Goal: Task Accomplishment & Management: Use online tool/utility

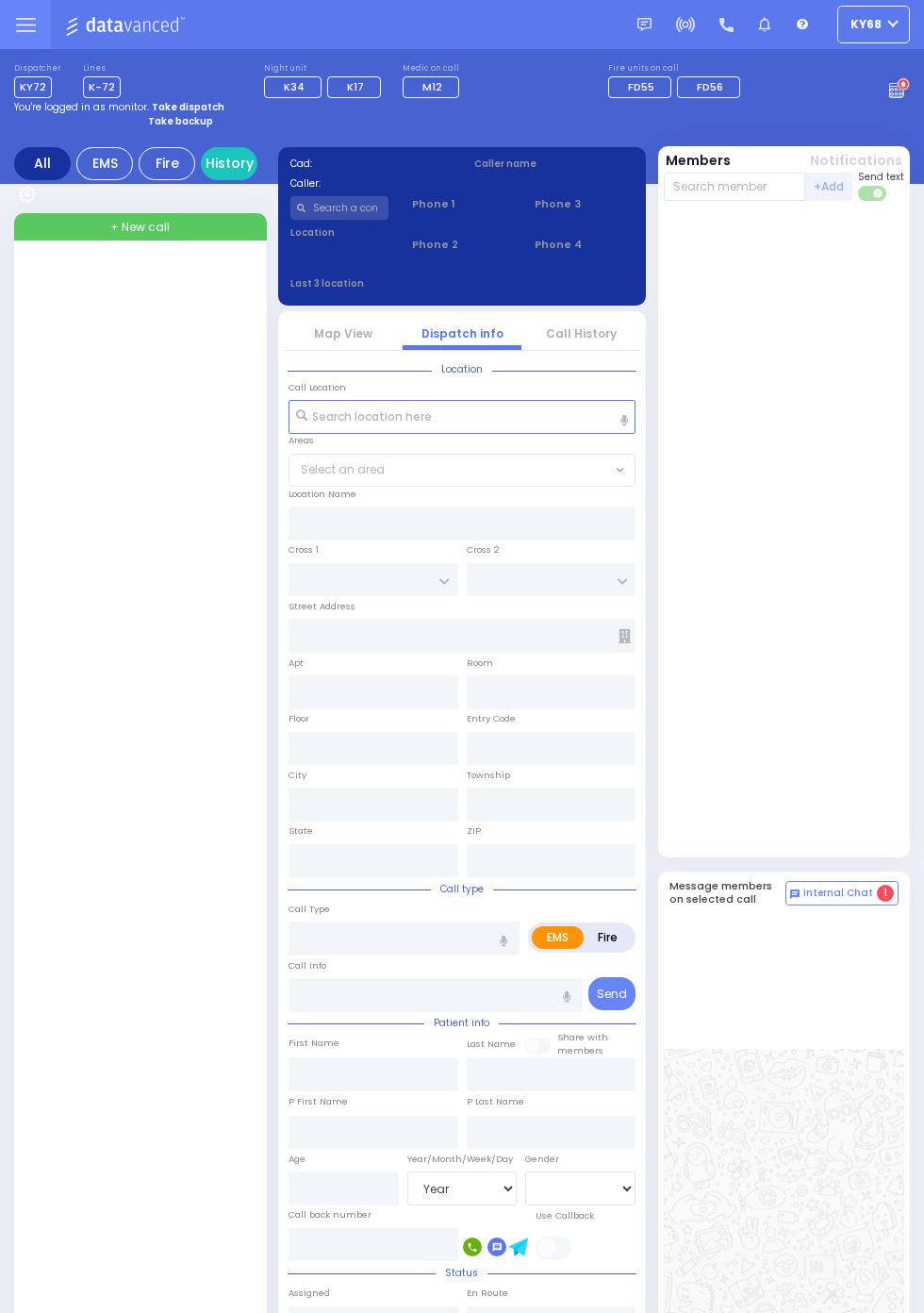
select select "Year"
select select "[DEMOGRAPHIC_DATA]"
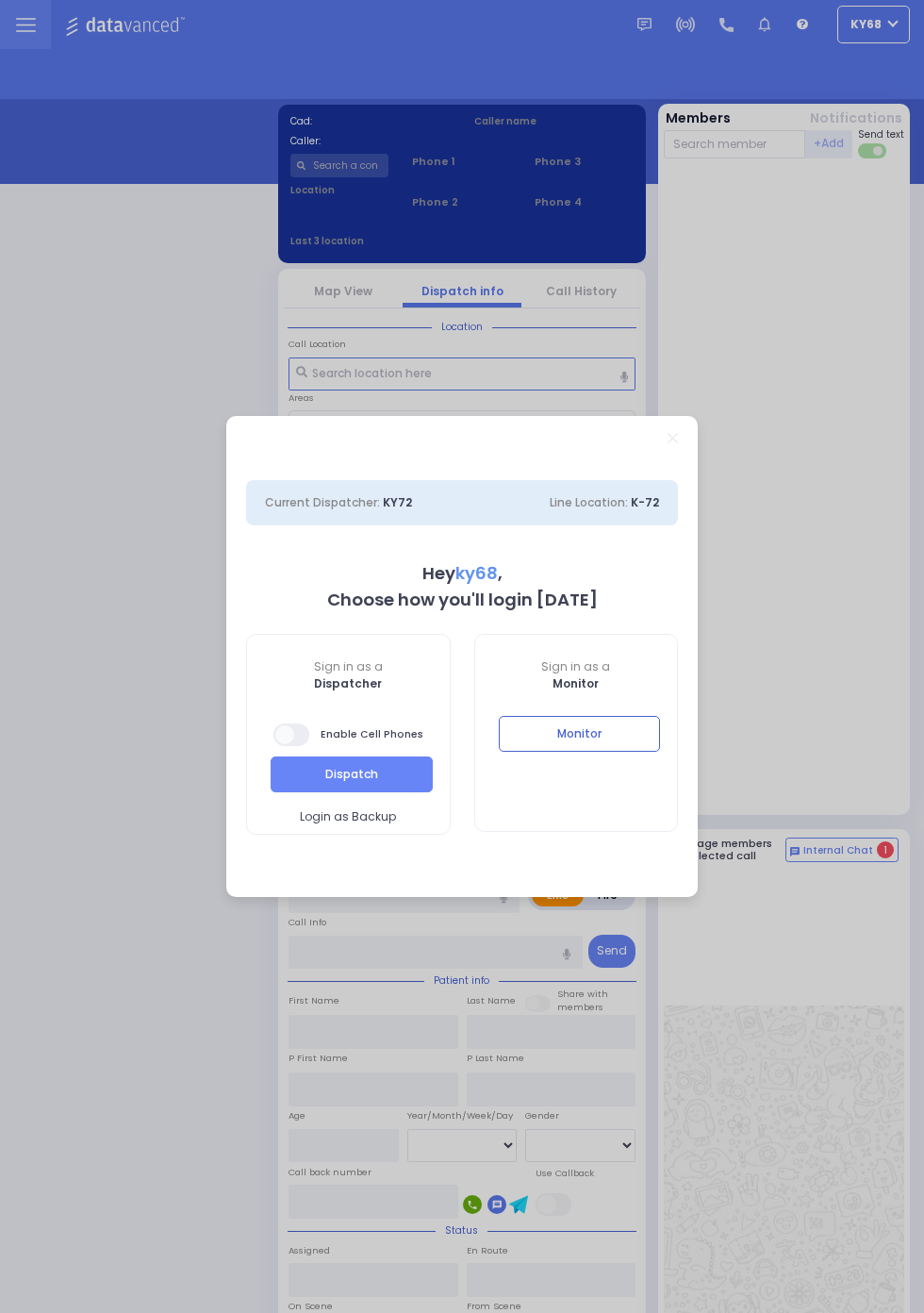
select select "12"
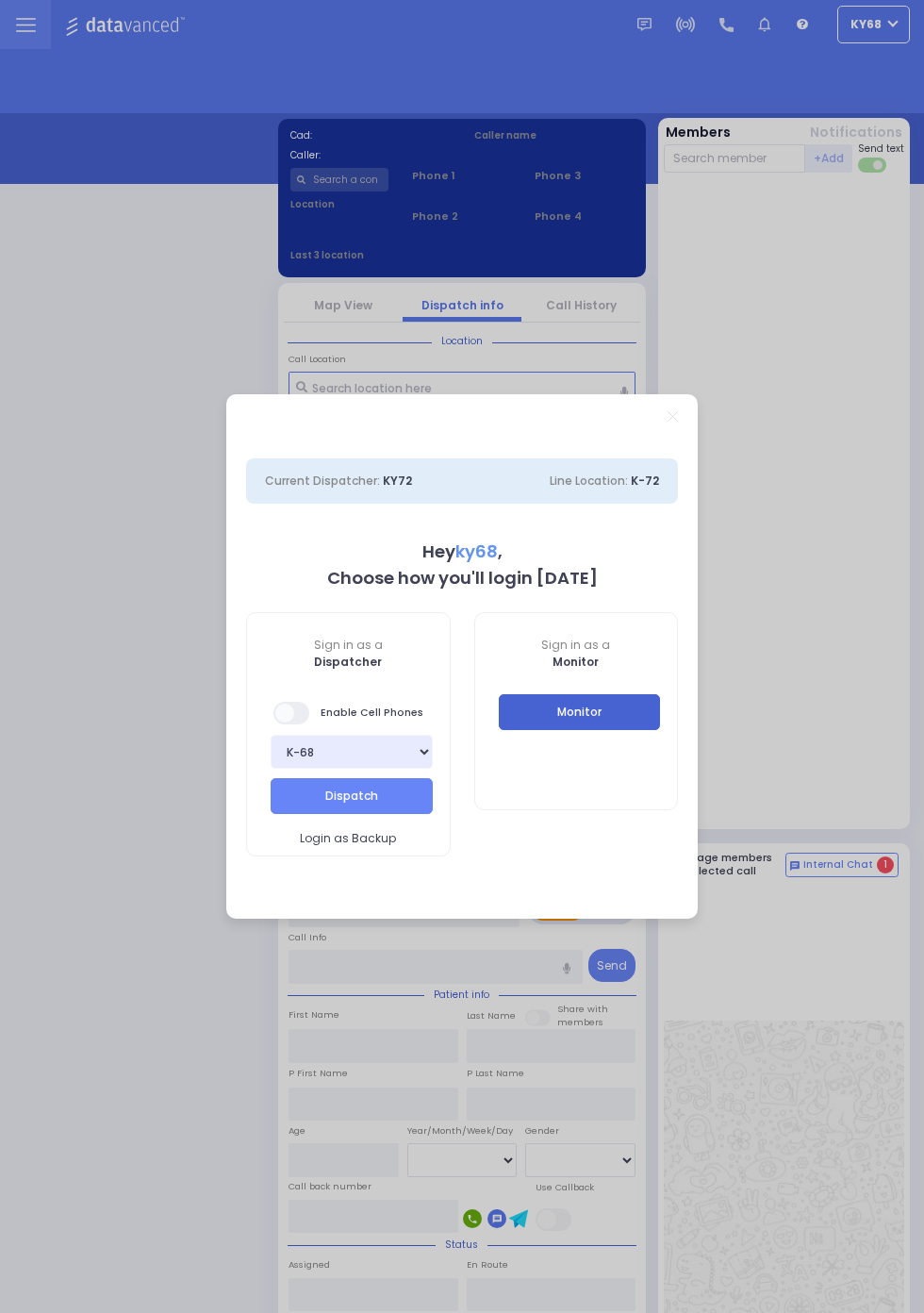
click at [525, 709] on button "Monitor" at bounding box center [580, 712] width 162 height 35
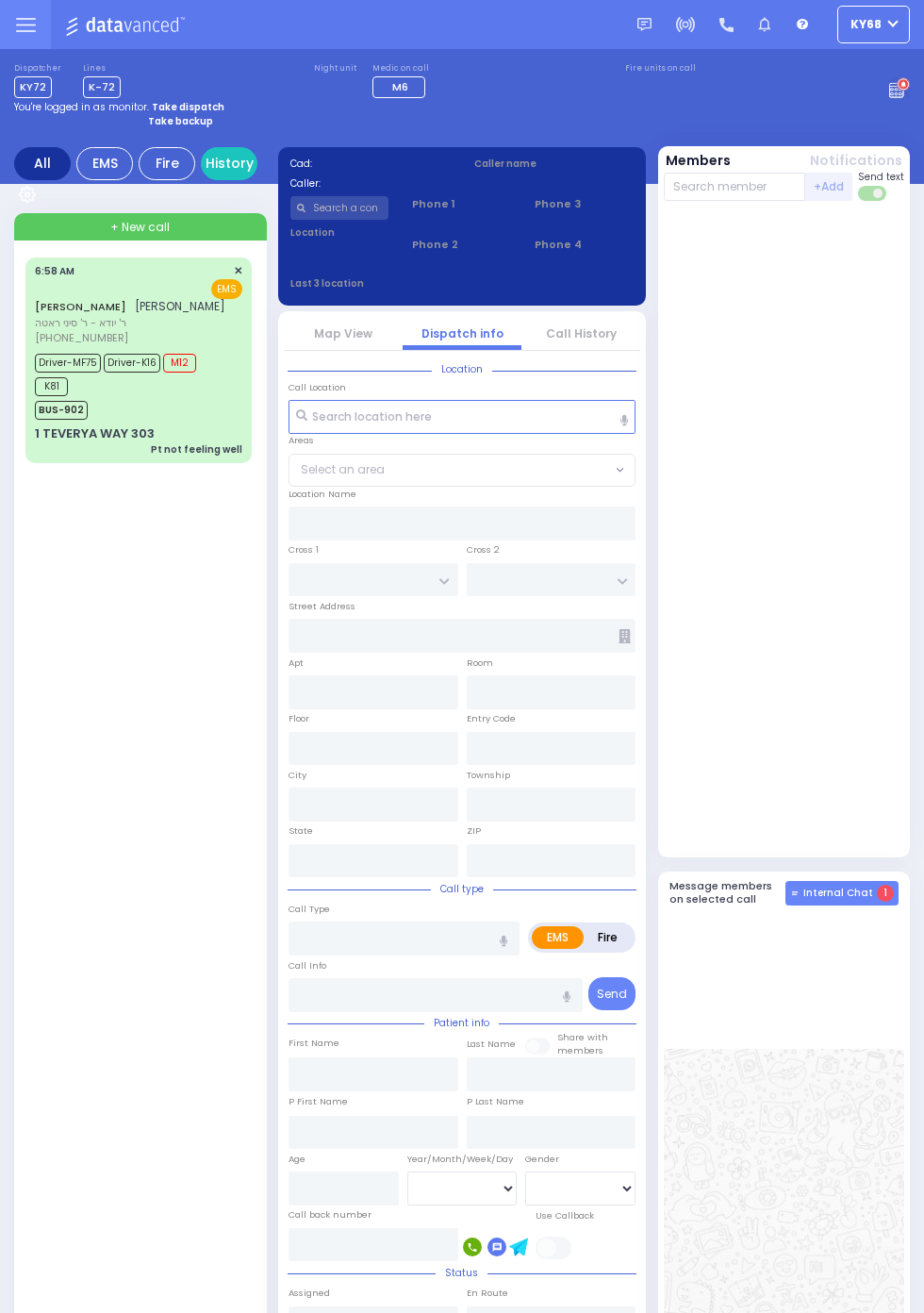
click at [895, 901] on span "1" at bounding box center [885, 892] width 17 height 17
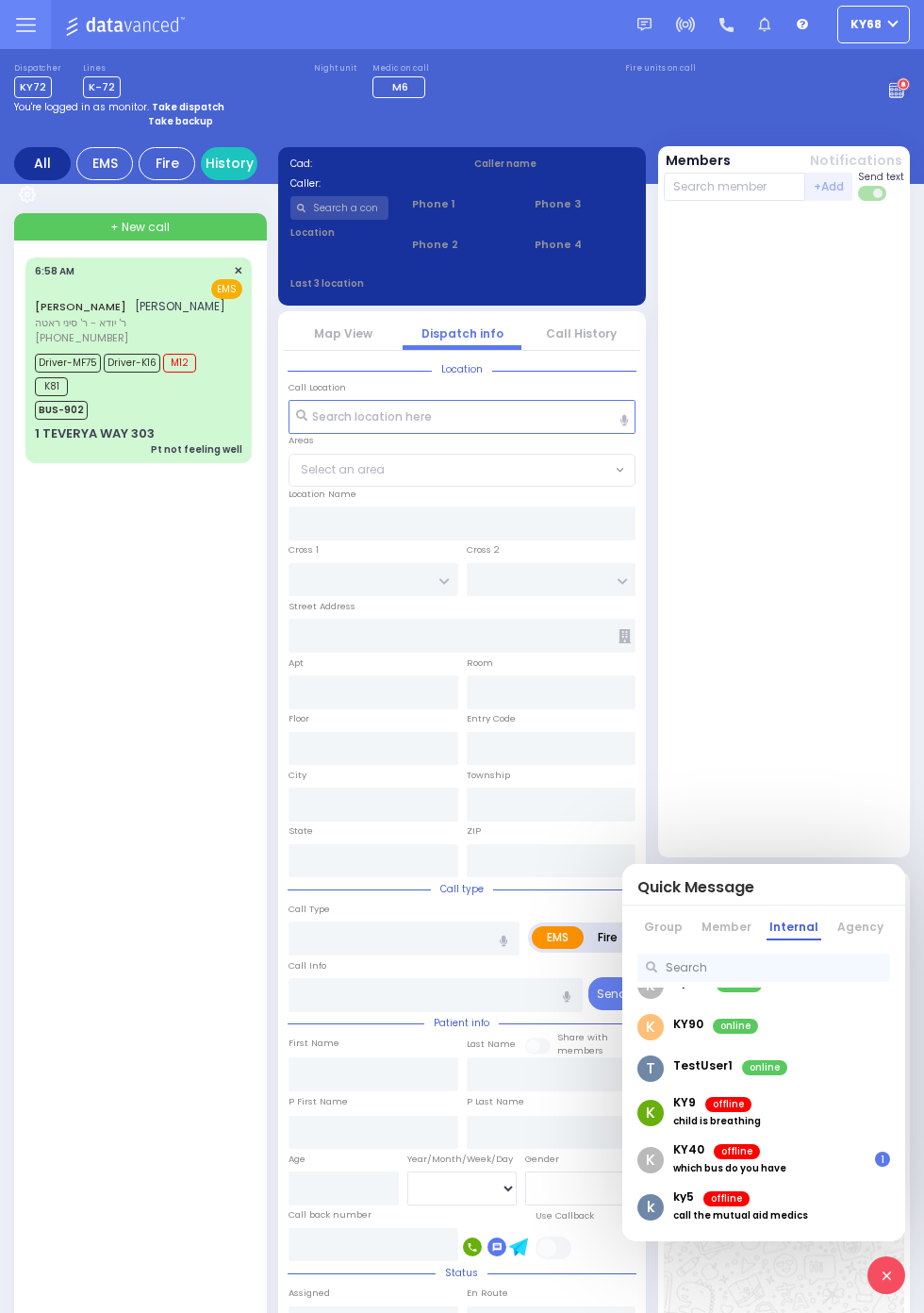
scroll to position [203, 0]
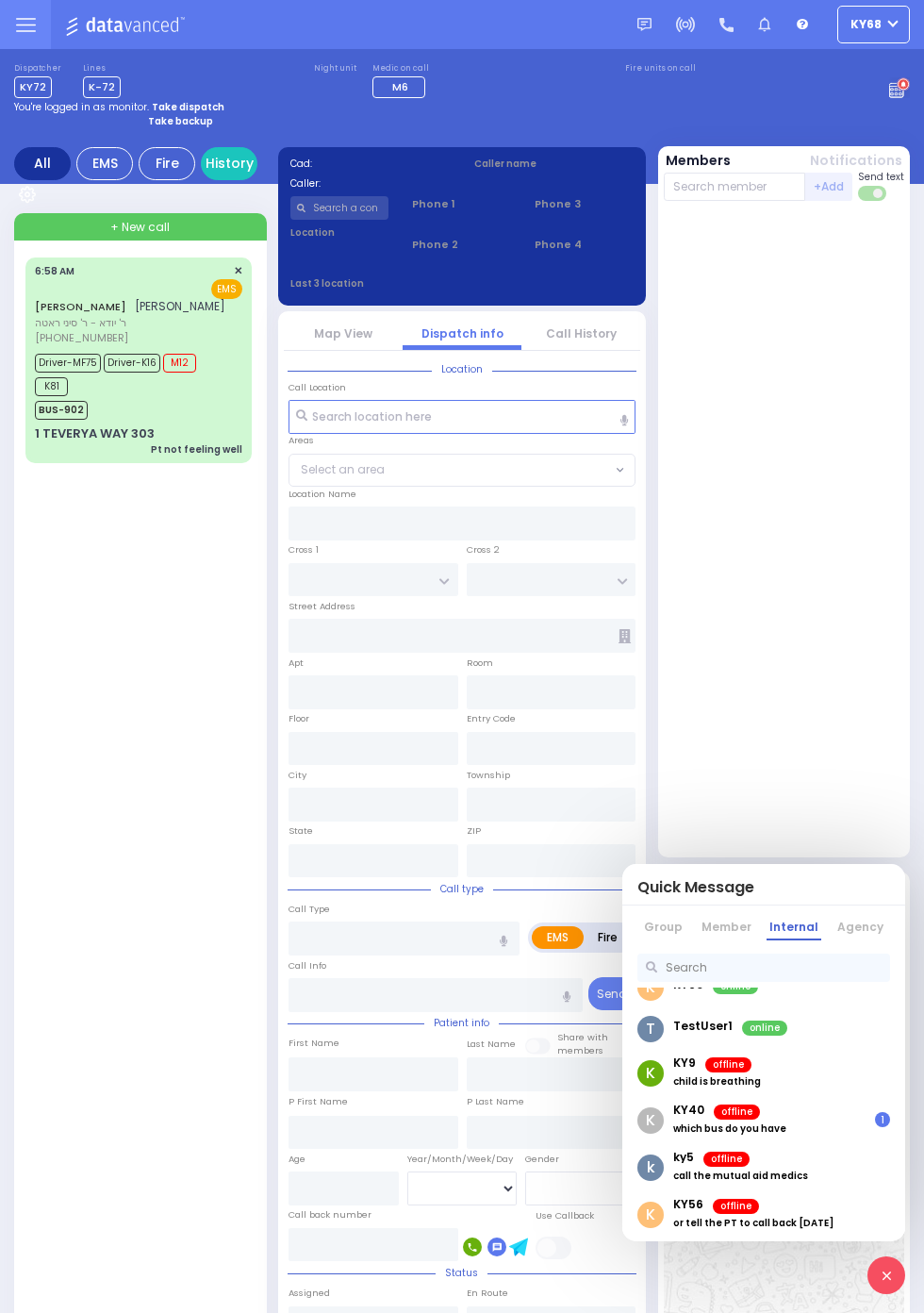
click at [875, 1125] on p "1" at bounding box center [882, 1118] width 15 height 15
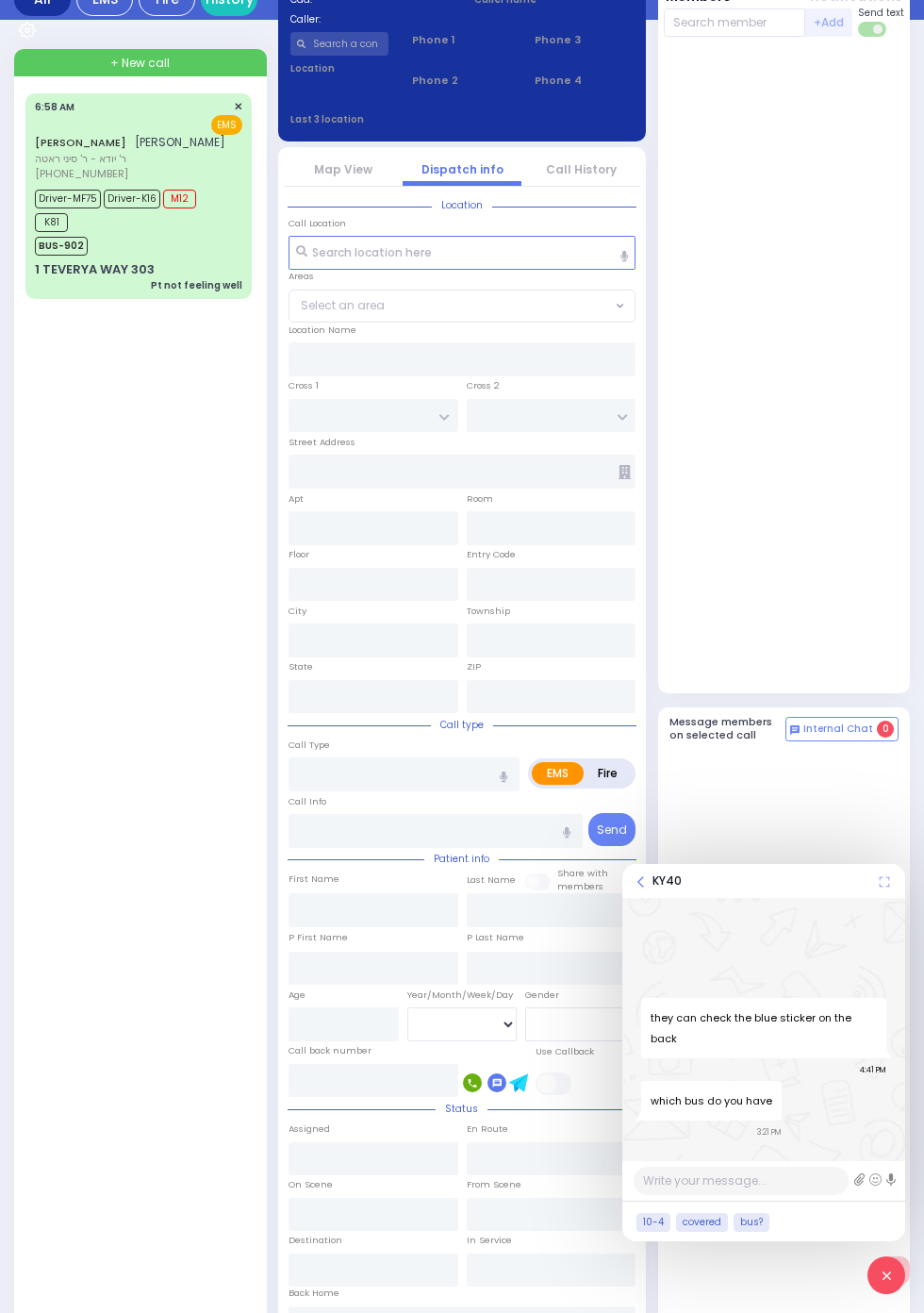
scroll to position [0, 0]
